Goal: Entertainment & Leisure: Consume media (video, audio)

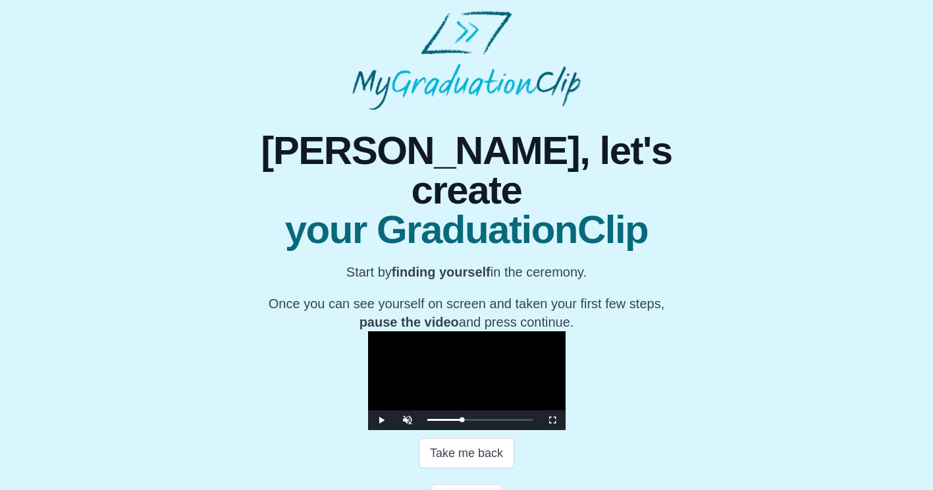
scroll to position [199, 0]
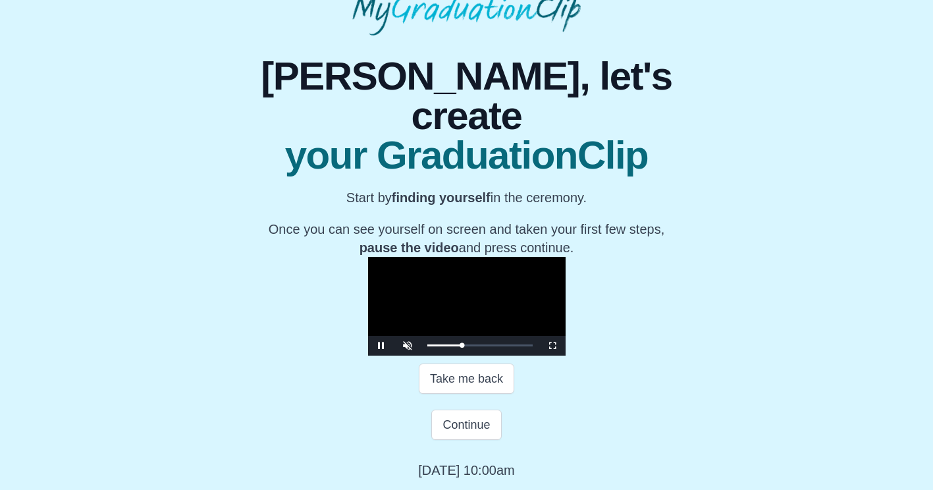
click at [371, 315] on video "Video Player" at bounding box center [467, 306] width 198 height 99
click at [427, 345] on div "0:20:57 Progress : 0%" at bounding box center [444, 345] width 35 height 3
click at [552, 346] on span "Video Player" at bounding box center [552, 346] width 0 height 0
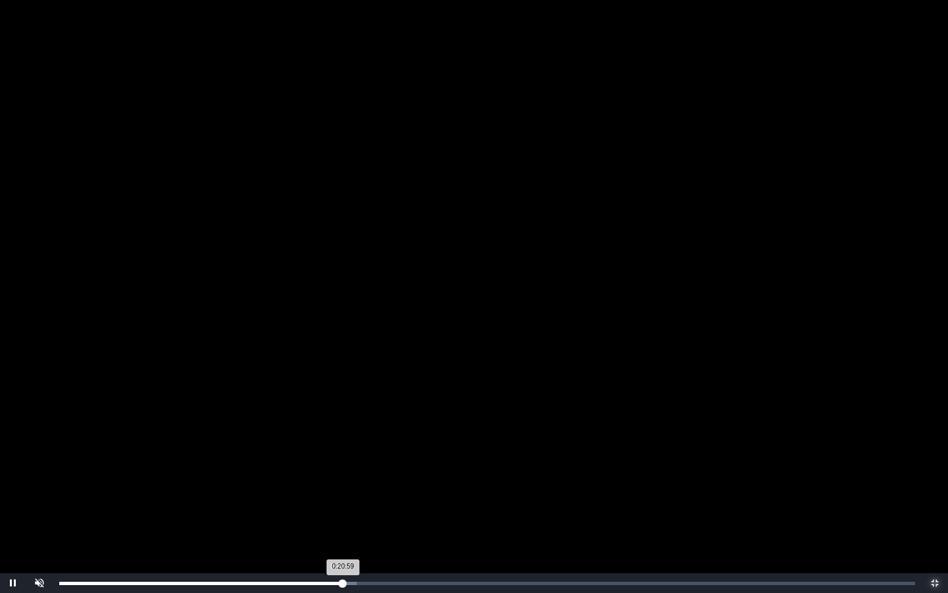
click at [340, 489] on div "0:20:59 Progress : 0%" at bounding box center [201, 582] width 284 height 3
click at [196, 489] on div "Loaded : 0% 0:10:08 0:10:08 Progress : 0%" at bounding box center [487, 583] width 869 height 20
click at [193, 489] on div "0:10:09 Progress : 0%" at bounding box center [128, 582] width 138 height 3
click at [443, 373] on video "Video Player" at bounding box center [474, 296] width 948 height 593
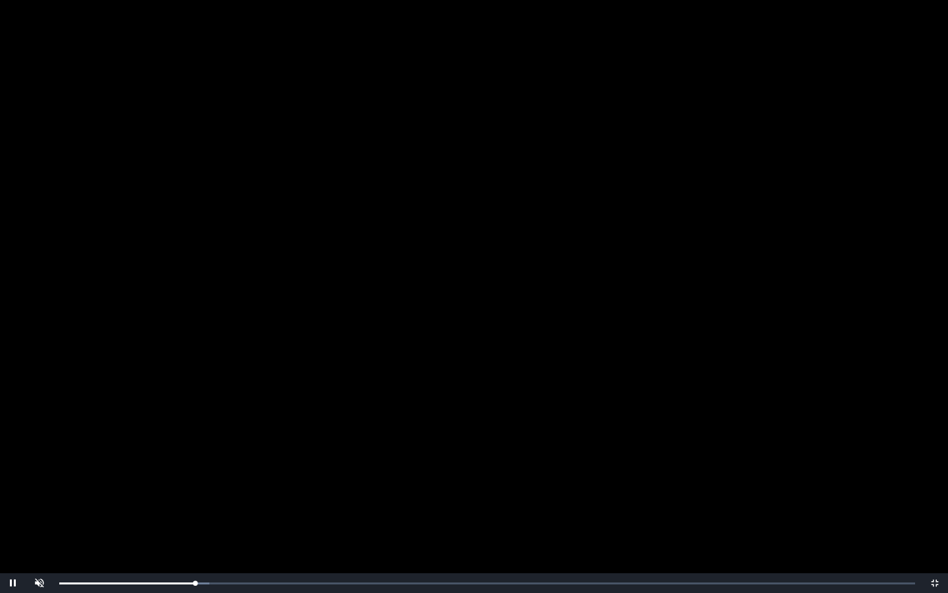
click at [443, 373] on video "Video Player" at bounding box center [474, 296] width 948 height 593
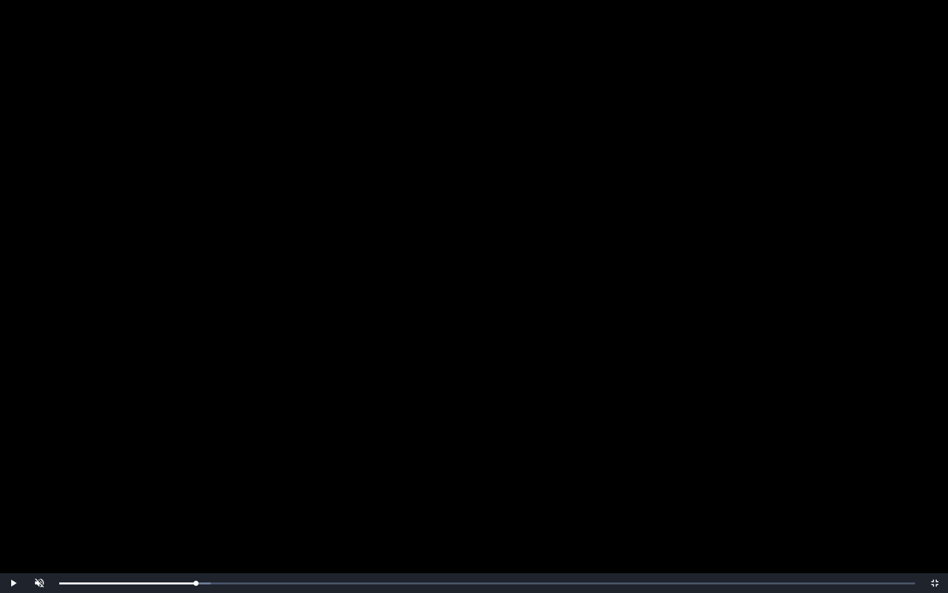
click at [443, 373] on video "Video Player" at bounding box center [474, 296] width 948 height 593
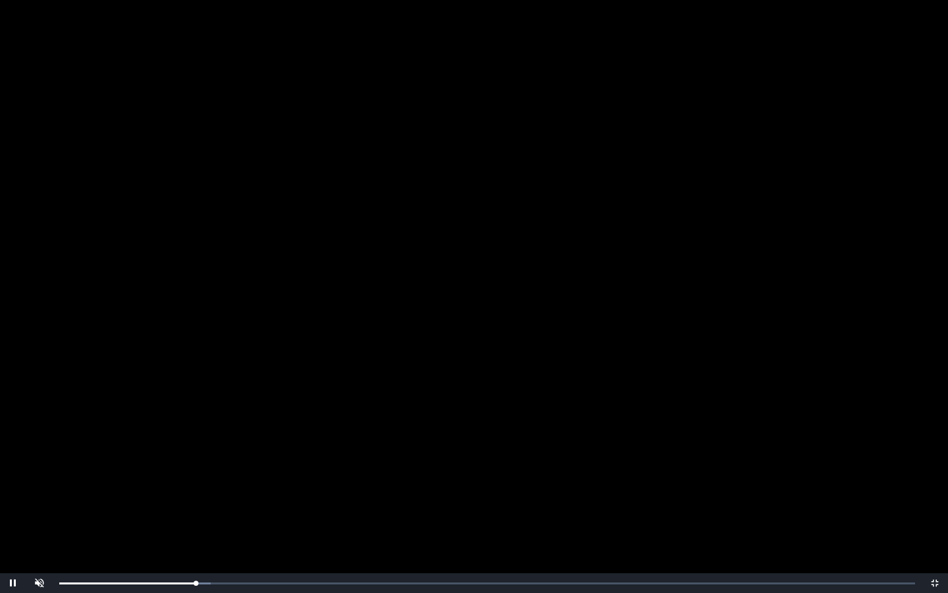
click at [443, 373] on video "Video Player" at bounding box center [474, 296] width 948 height 593
click at [194, 489] on div "0:10:07 Progress : 0%" at bounding box center [127, 582] width 137 height 3
click at [280, 472] on video "Video Player" at bounding box center [474, 296] width 948 height 593
click at [451, 307] on video "Video Player" at bounding box center [474, 296] width 948 height 593
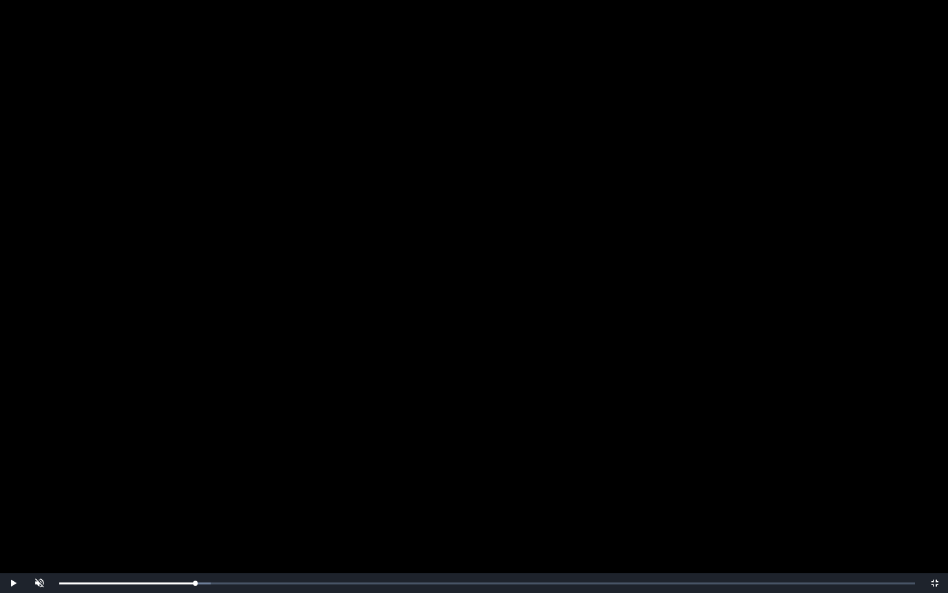
click at [451, 307] on video "Video Player" at bounding box center [474, 296] width 948 height 593
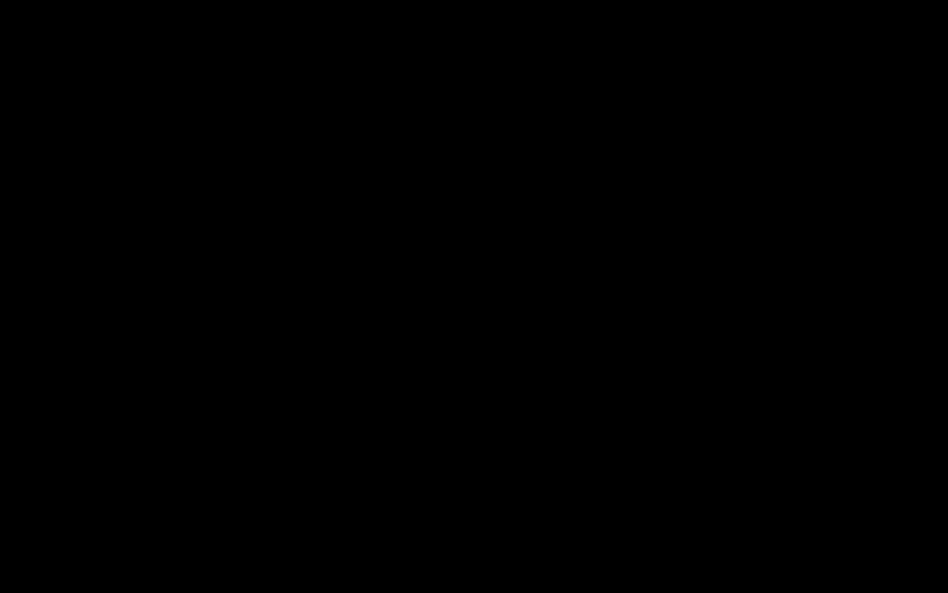
click at [451, 307] on video "Video Player" at bounding box center [474, 296] width 948 height 593
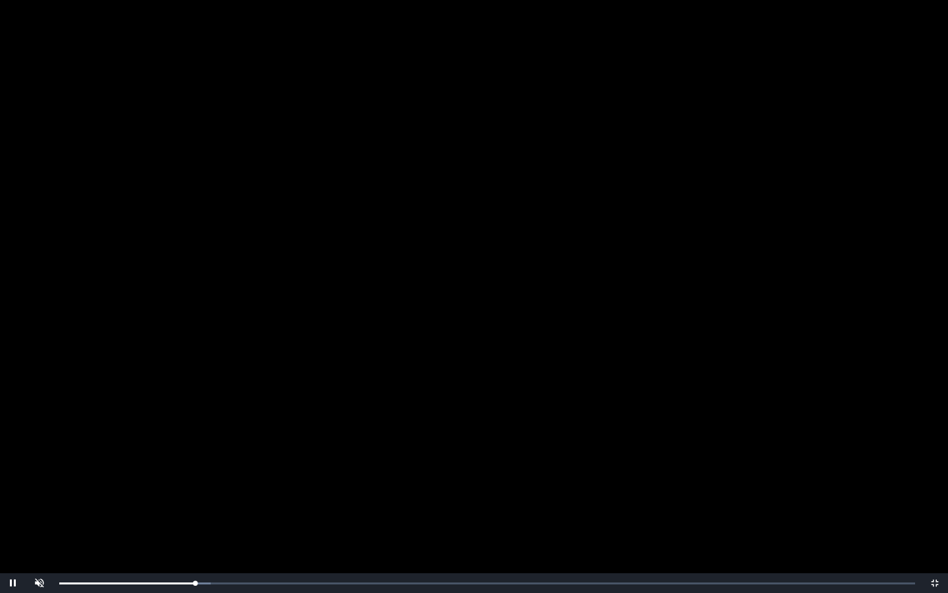
click at [451, 307] on video "Video Player" at bounding box center [474, 296] width 948 height 593
click at [623, 252] on video "Video Player" at bounding box center [474, 296] width 948 height 593
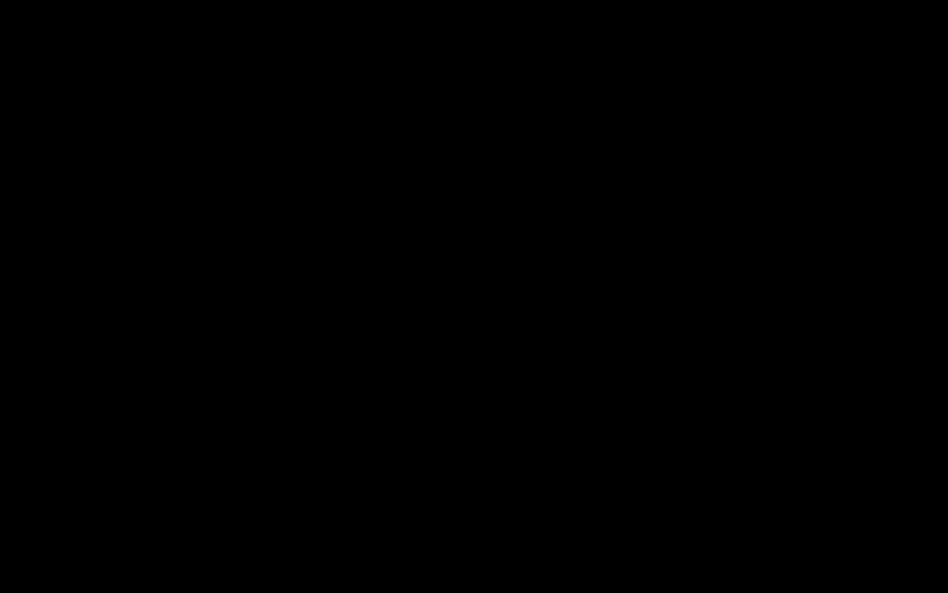
click at [207, 489] on div "Loaded : 0% 0:10:57 0:10:11 Progress : 0%" at bounding box center [487, 583] width 869 height 20
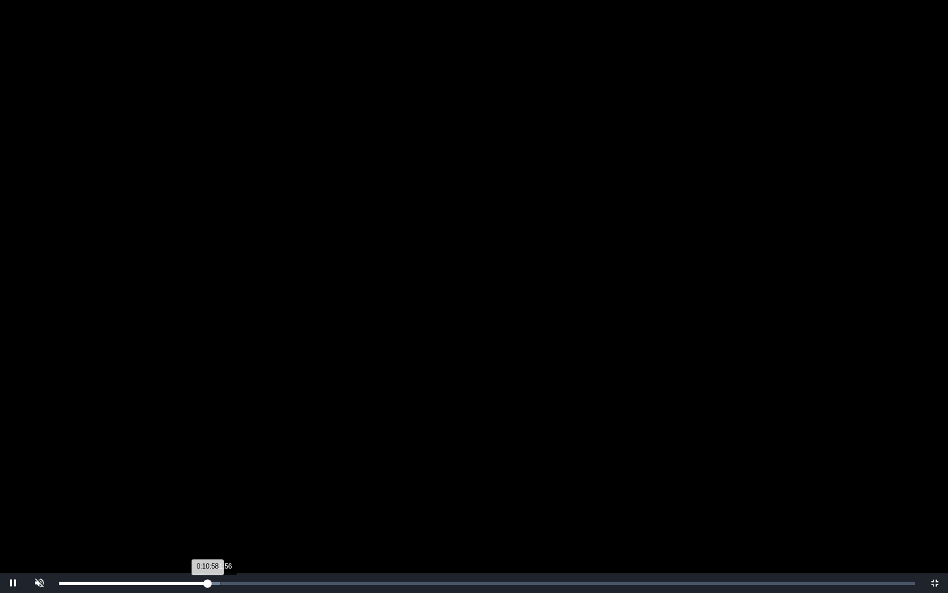
click at [221, 489] on div "Loaded : 0% 0:11:56 0:10:58 Progress : 0%" at bounding box center [487, 583] width 869 height 20
click at [232, 489] on div "Loaded : 0% 0:12:48 0:11:56 Progress : 0%" at bounding box center [487, 583] width 869 height 20
click at [248, 489] on div "Loaded : 0% 0:13:58 0:13:58 Progress : 0%" at bounding box center [487, 583] width 869 height 20
click at [285, 489] on div "Loaded : 0% 0:16:22 0:13:59 Progress : 0%" at bounding box center [487, 583] width 869 height 20
click at [386, 489] on div "Loaded : 0% 0:24:12 0:24:12 Progress : 0%" at bounding box center [487, 583] width 869 height 20
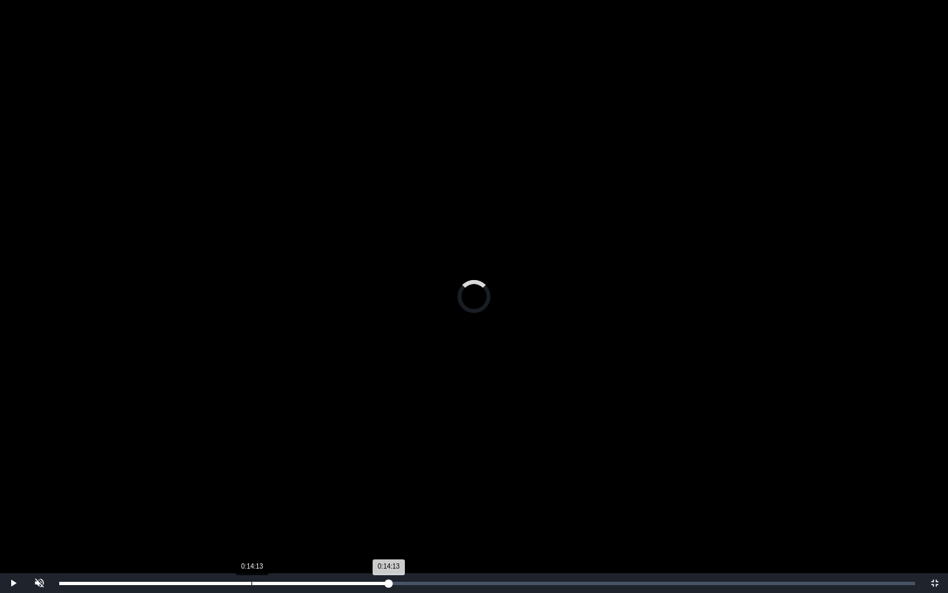
click at [252, 489] on div "Loaded : 0% 0:14:13 0:14:13 Progress : 0%" at bounding box center [487, 583] width 869 height 20
click at [240, 489] on div "Loaded : 0% 0:13:23 0:14:14 Progress : 0%" at bounding box center [487, 583] width 869 height 20
click at [214, 489] on div "Loaded : 0% 0:11:32 0:11:26 Progress : 0%" at bounding box center [487, 583] width 869 height 20
click at [209, 489] on div "0:11:27 Progress : 0%" at bounding box center [136, 582] width 155 height 3
click at [202, 489] on div "Loaded : 0% 0:10:43 0:11:06 Progress : 0%" at bounding box center [487, 583] width 869 height 20
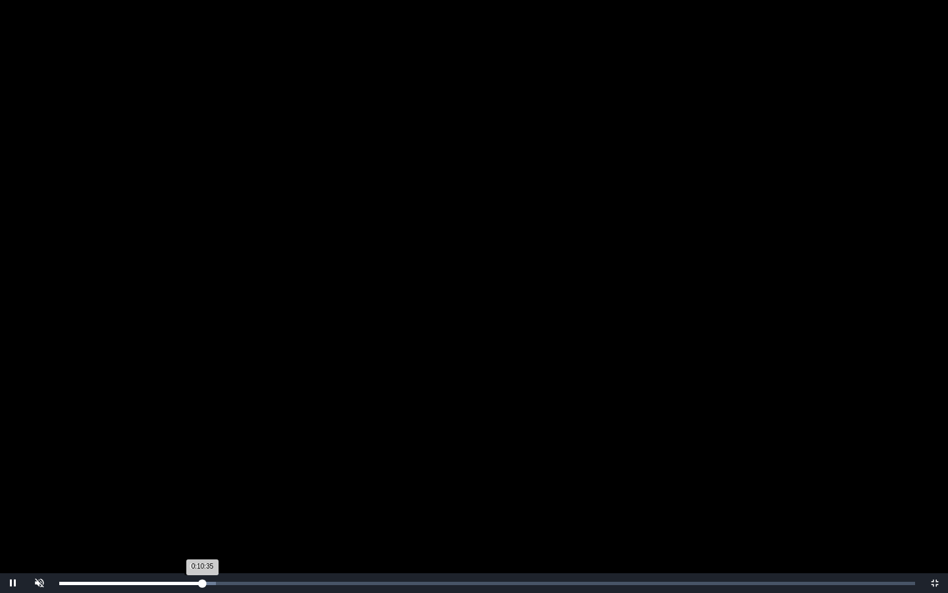
click at [200, 489] on div "0:10:35 Progress : 0%" at bounding box center [130, 582] width 143 height 3
click at [192, 489] on div "Loaded : 0% 0:10:16 0:10:23 Progress : 0%" at bounding box center [487, 583] width 869 height 20
click at [188, 489] on div "0:09:32 Progress : 0%" at bounding box center [125, 582] width 133 height 3
click at [181, 489] on div "Loaded : 0% 0:09:30 0:09:33 Progress : 0%" at bounding box center [487, 582] width 856 height 3
click at [172, 489] on div "Loaded : 0% 0:08:19 0:08:19 Progress : 0%" at bounding box center [487, 582] width 856 height 3
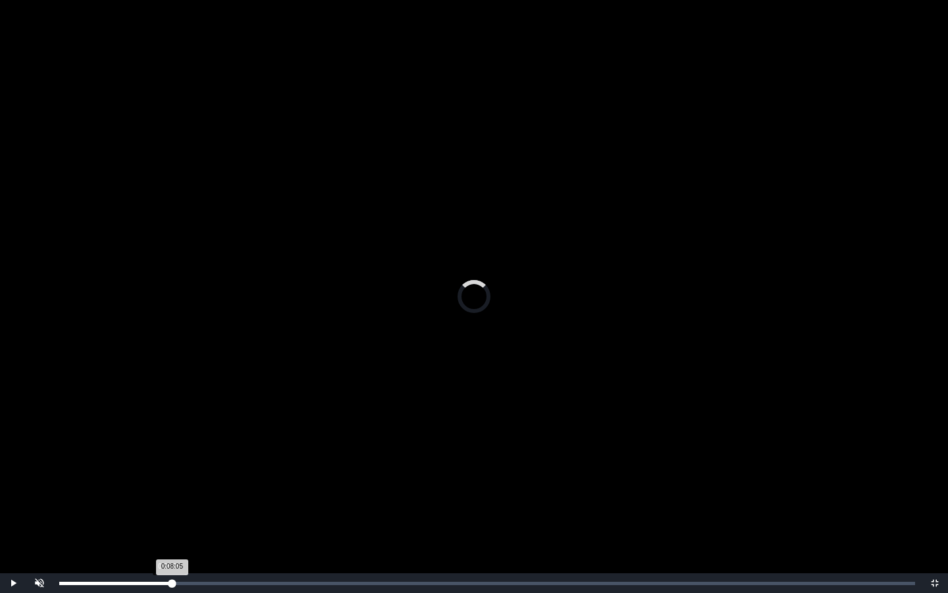
click at [169, 489] on div "0:08:05 Progress : 0%" at bounding box center [115, 582] width 113 height 3
click at [161, 489] on div "Loaded : 0% 0:07:33 0:07:33 Progress : 0%" at bounding box center [487, 583] width 869 height 20
click at [155, 489] on div "Loaded : 0% 0:07:21 0:07:33 Progress : 0%" at bounding box center [487, 583] width 869 height 20
click at [142, 489] on div "Loaded : 0% 0:06:08 0:06:05 Progress : 0%" at bounding box center [487, 583] width 869 height 20
click at [137, 489] on div "0:05:44 Progress : 0%" at bounding box center [100, 582] width 82 height 3
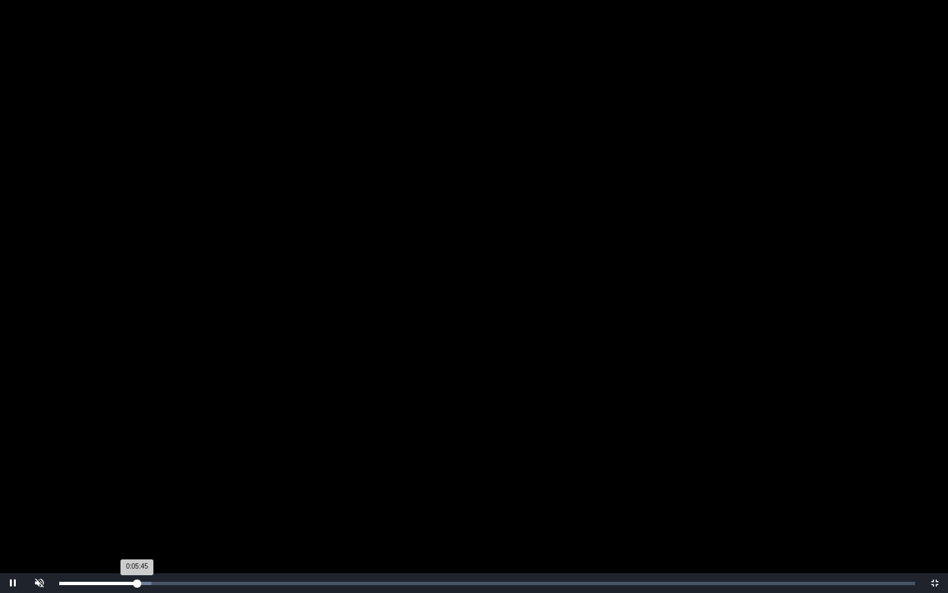
click at [132, 489] on div "0:05:45 Progress : 0%" at bounding box center [98, 582] width 78 height 3
click at [128, 489] on div "0:05:24 Progress : 0%" at bounding box center [95, 582] width 73 height 3
click at [120, 489] on div "Loaded : 0% 0:04:31 0:04:31 Progress : 0%" at bounding box center [487, 583] width 869 height 20
click at [111, 489] on div "Loaded : 0% 0:03:53 0:04:32 Progress : 0%" at bounding box center [487, 583] width 869 height 20
click at [237, 489] on div "Loaded : 0% 0:13:06 0:13:09 Progress : 0%" at bounding box center [487, 583] width 869 height 20
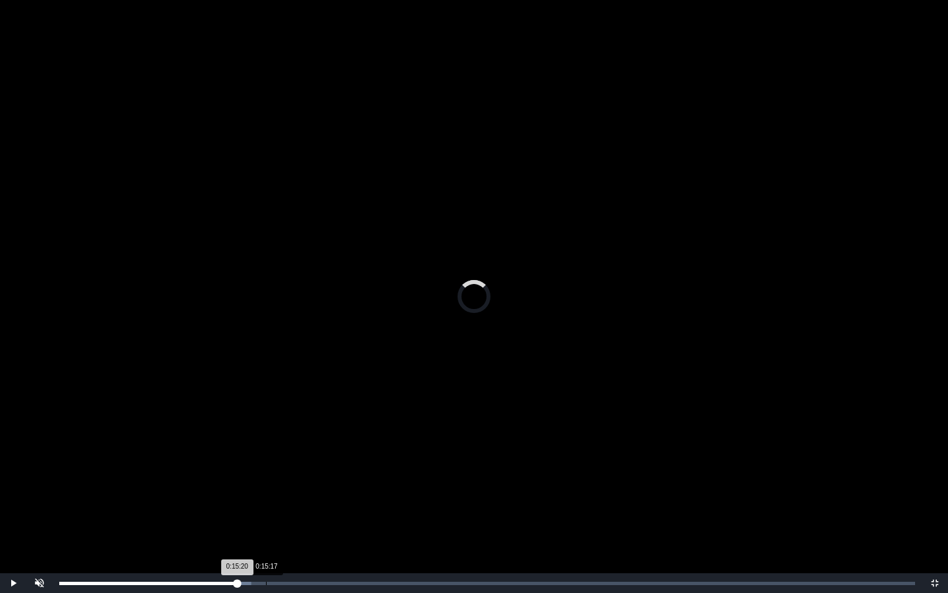
click at [267, 489] on div "Loaded : 0% 0:15:17 0:15:20 Progress : 0%" at bounding box center [487, 583] width 869 height 20
click at [285, 489] on div "Loaded : 0% 0:16:36 0:16:42 Progress : 0%" at bounding box center [487, 583] width 869 height 20
click at [304, 489] on div "Loaded : 0% 0:17:20 0:16:42 Progress : 0%" at bounding box center [487, 583] width 869 height 20
click at [312, 489] on div "Loaded : 0% 0:18:30 0:18:04 Progress : 0%" at bounding box center [487, 583] width 869 height 20
click at [321, 489] on div "Loaded : 0% 0:19:20 0:19:20 Progress : 0%" at bounding box center [487, 583] width 869 height 20
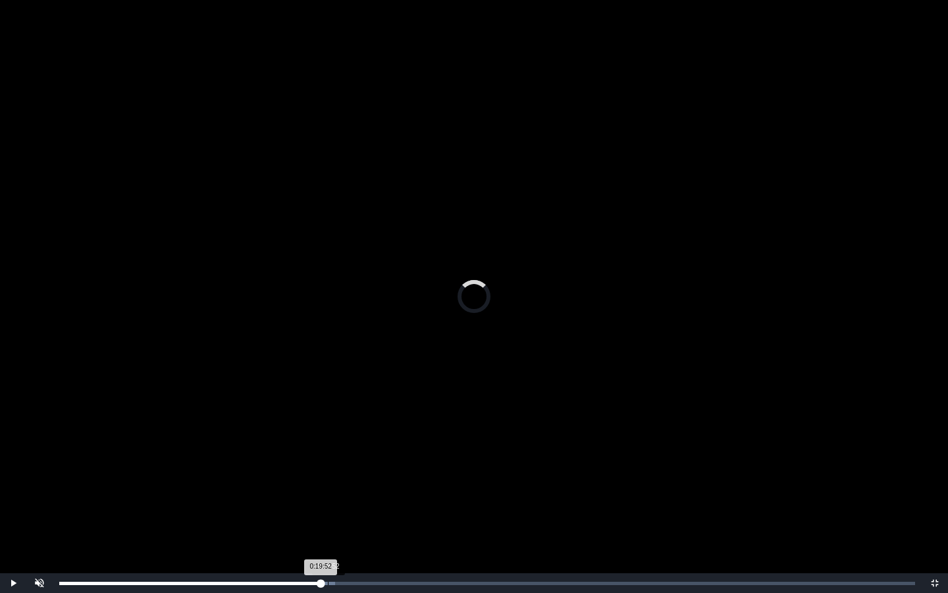
click at [328, 489] on div "Loaded : 0% 0:19:52 0:19:52 Progress : 0%" at bounding box center [487, 583] width 869 height 20
click at [336, 489] on div "Loaded : 0% 0:20:27 0:20:27 Progress : 0%" at bounding box center [487, 583] width 869 height 20
click at [327, 489] on div "Loaded : 0% 0:19:46 0:19:46 Progress : 0%" at bounding box center [487, 583] width 869 height 20
click at [338, 489] on div "Loaded : 0% 0:20:21 0:19:47 Progress : 0%" at bounding box center [487, 583] width 869 height 20
click at [342, 489] on div "0:20:56 Progress : 0%" at bounding box center [200, 582] width 283 height 3
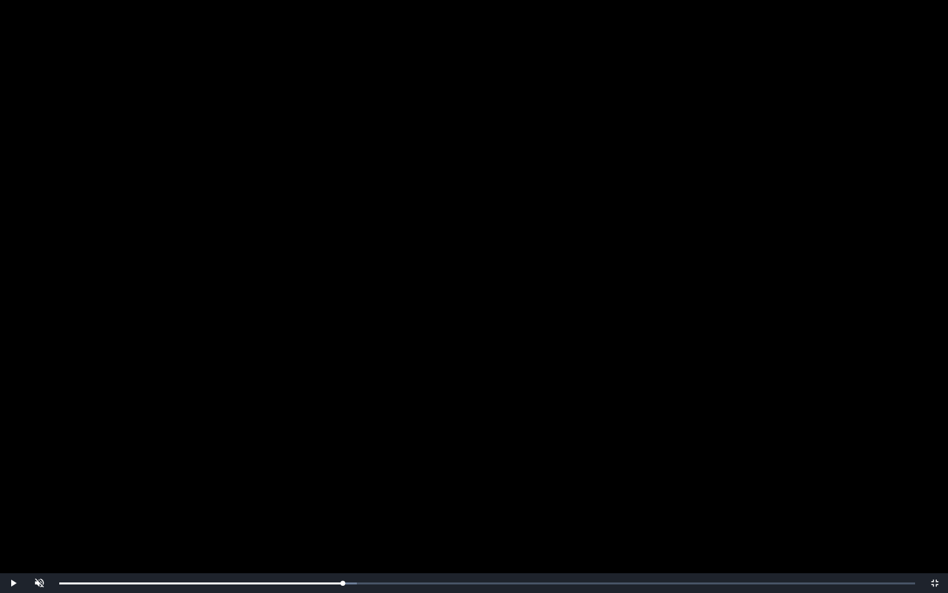
click at [326, 489] on video "Video Player" at bounding box center [474, 296] width 948 height 593
click at [341, 489] on div "0:20:57 Progress : 0%" at bounding box center [200, 582] width 283 height 3
click at [352, 486] on video "Video Player" at bounding box center [474, 296] width 948 height 593
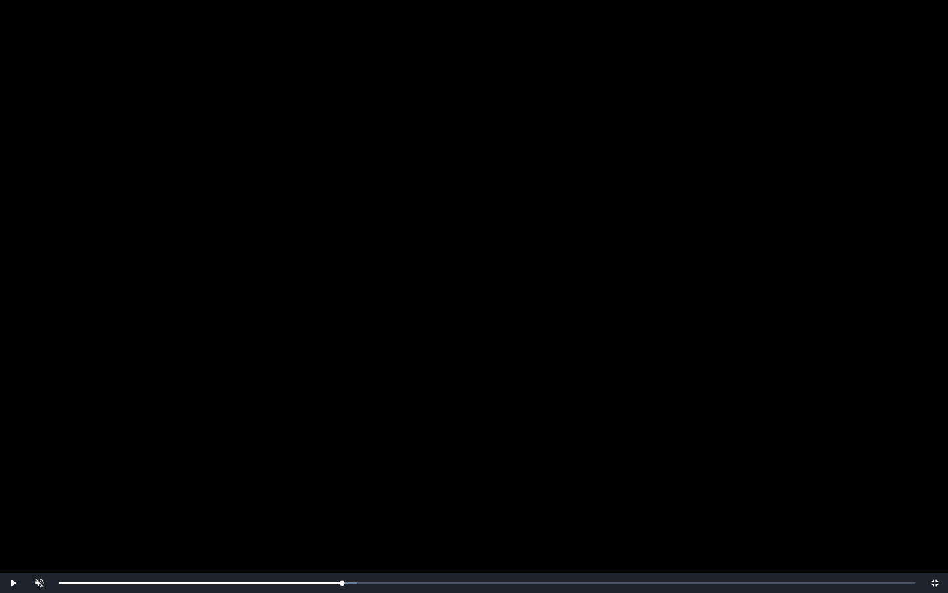
click at [352, 486] on video "Video Player" at bounding box center [474, 296] width 948 height 593
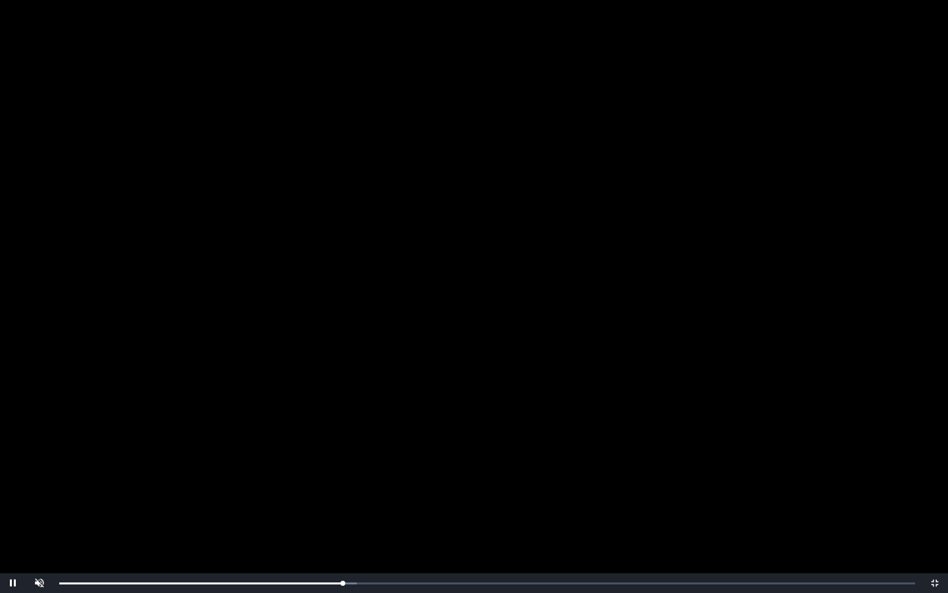
click at [352, 486] on video "Video Player" at bounding box center [474, 296] width 948 height 593
click at [932, 489] on span "Video Player" at bounding box center [935, 583] width 0 height 0
